Goal: Register for event/course

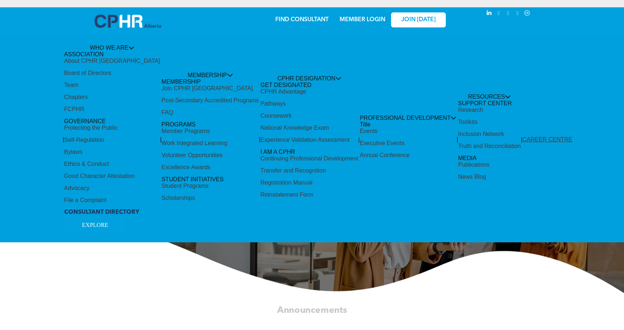
click at [361, 17] on div "Share by:" at bounding box center [290, 15] width 566 height 8
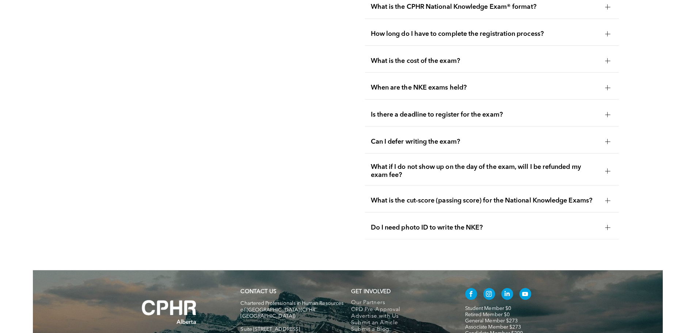
scroll to position [1179, 0]
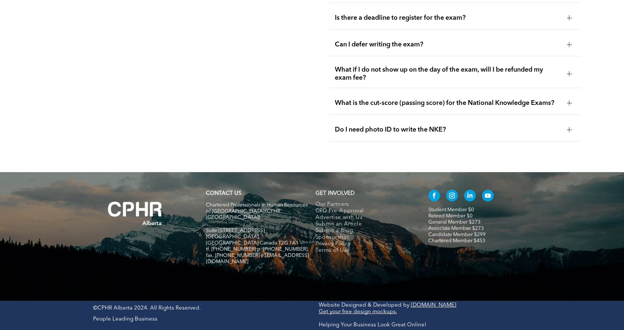
click at [0, 0] on link "Captus Online NKE Prep Course" at bounding box center [0, 0] width 0 height 0
click at [0, 0] on div "How Can I Prepare for the NKE? The goal of preparation courses is to equip NKE …" at bounding box center [0, 0] width 0 height 0
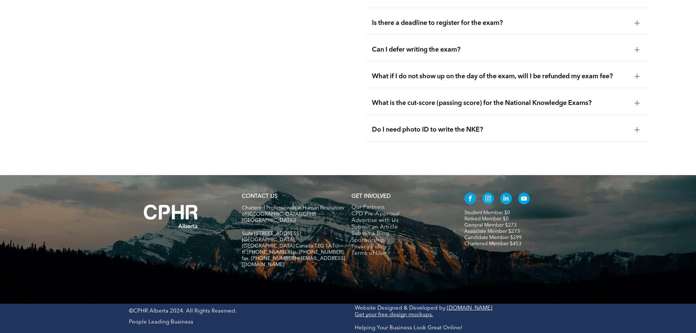
scroll to position [1241, 0]
